Goal: Navigation & Orientation: Find specific page/section

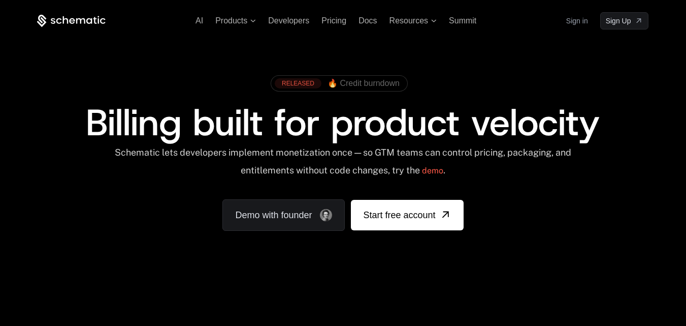
click at [365, 84] on span "🔥 Credit burndown" at bounding box center [364, 83] width 72 height 9
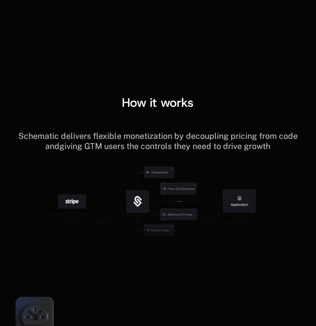
scroll to position [1302, 0]
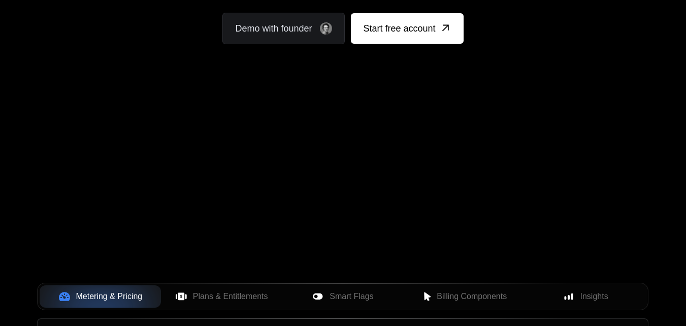
scroll to position [176, 0]
